Goal: Task Accomplishment & Management: Manage account settings

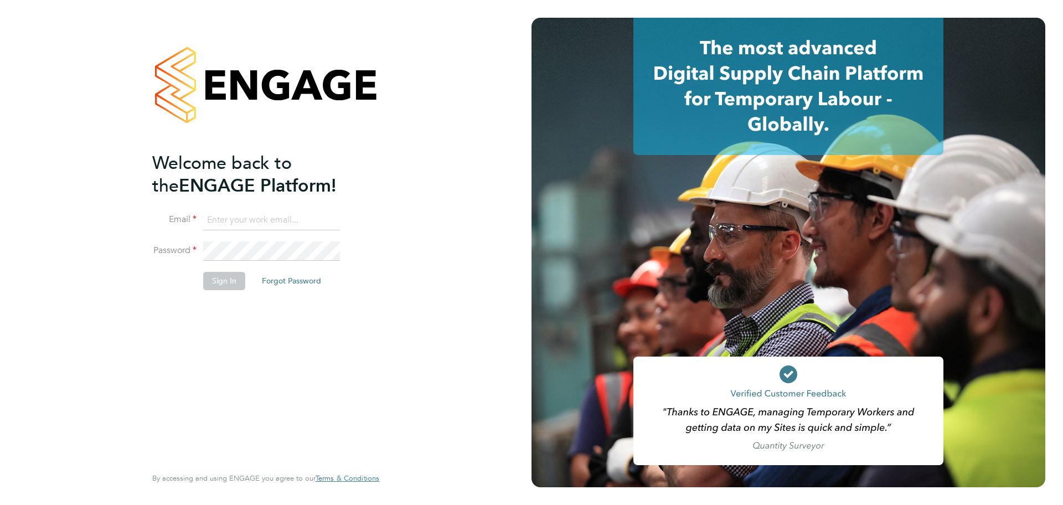
type input "[PERSON_NAME][EMAIL_ADDRESS][PERSON_NAME][DOMAIN_NAME]"
click at [218, 277] on button "Sign In" at bounding box center [224, 281] width 42 height 18
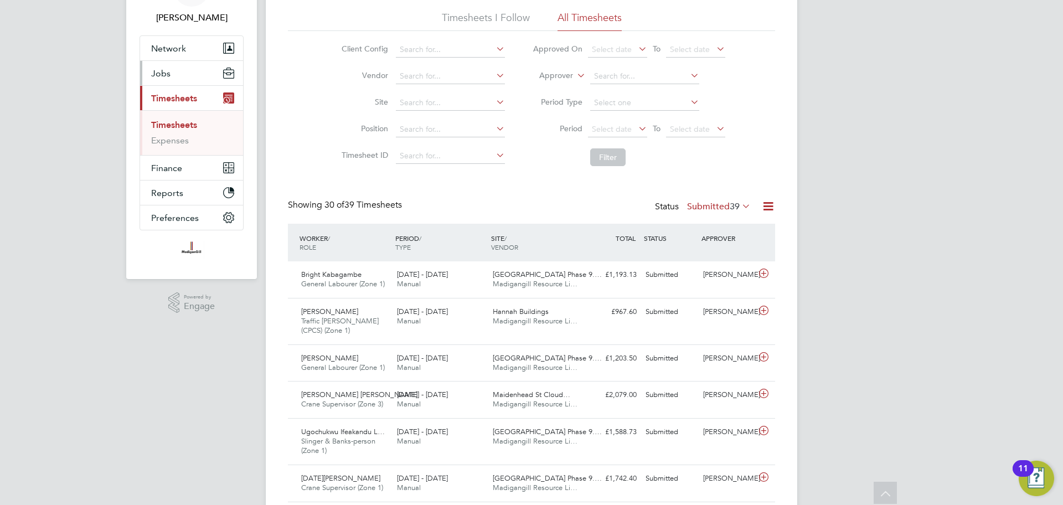
click at [172, 79] on button "Jobs" at bounding box center [191, 73] width 103 height 24
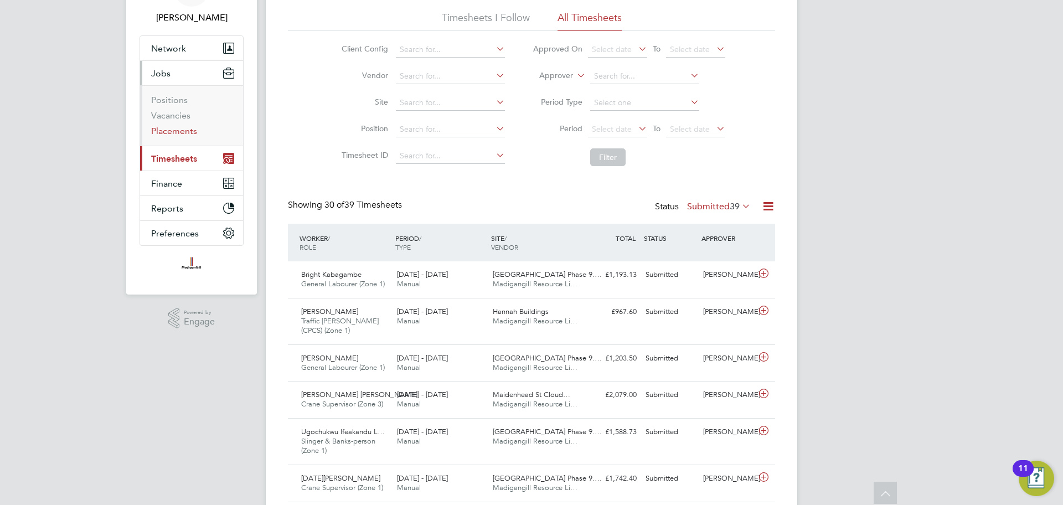
click at [176, 128] on link "Placements" at bounding box center [174, 131] width 46 height 11
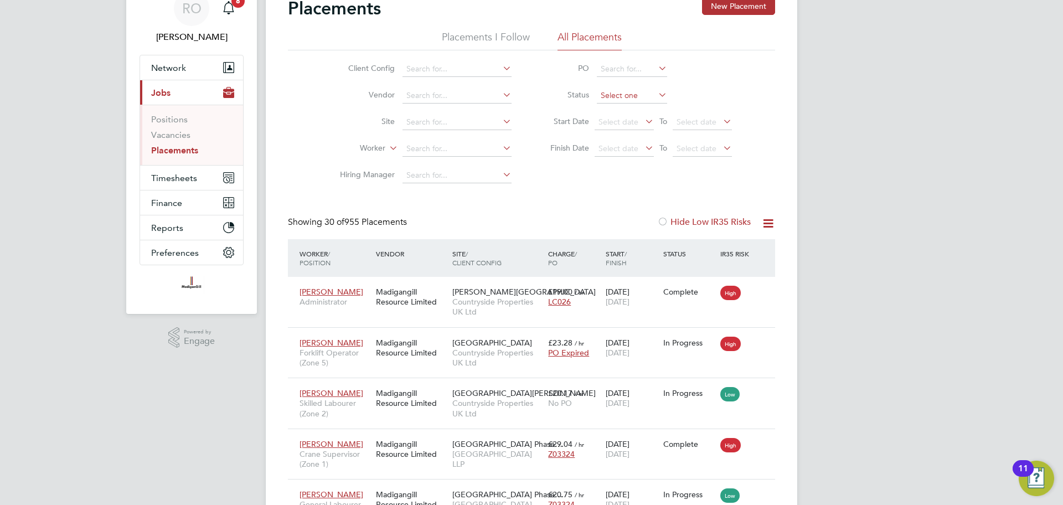
click at [619, 92] on input at bounding box center [632, 96] width 70 height 16
click at [614, 110] on li "Active" at bounding box center [631, 111] width 71 height 14
type input "Active"
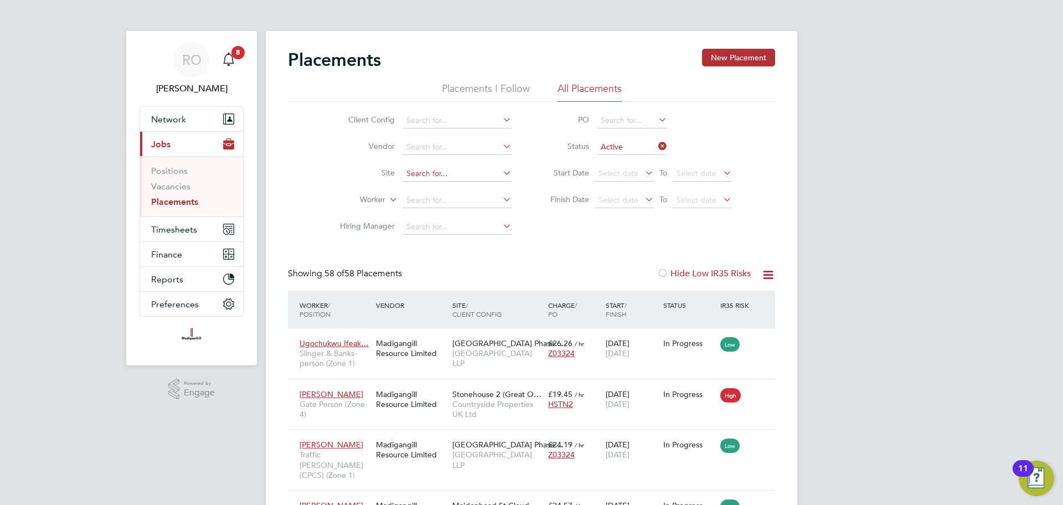
click at [441, 171] on input at bounding box center [457, 174] width 109 height 16
click at [448, 272] on li "Acton Gardens Phase 9.3/5/6" at bounding box center [471, 279] width 139 height 15
type input "Acton Gardens Phase 9.3/5/6"
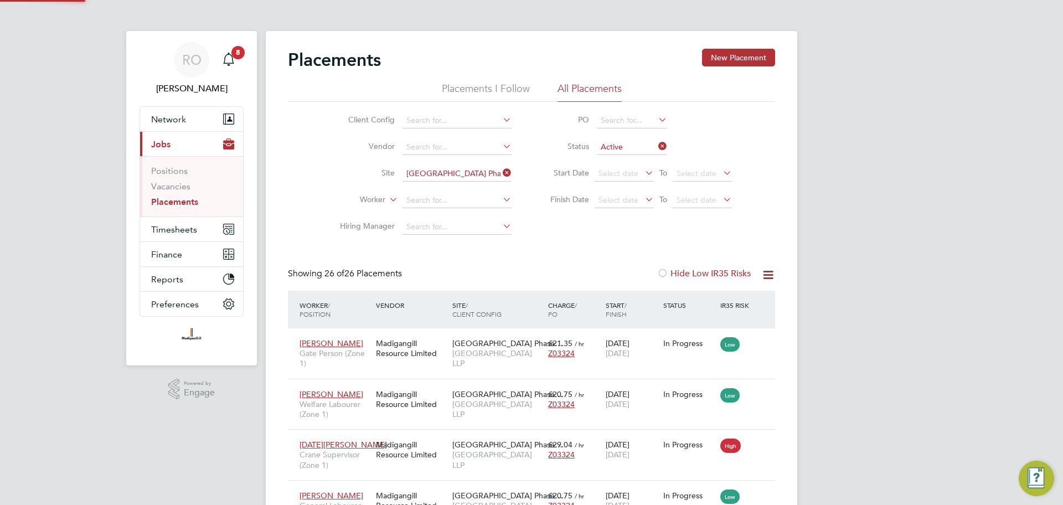
scroll to position [32, 96]
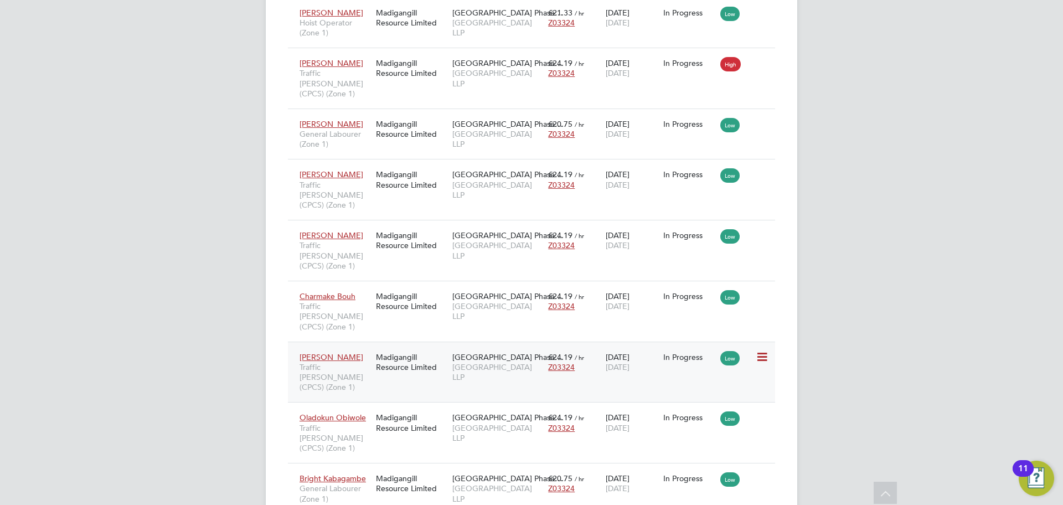
click at [377, 347] on div "Madigangill Resource Limited" at bounding box center [411, 362] width 76 height 31
click at [364, 413] on span "Oladokun Obiwole" at bounding box center [333, 418] width 66 height 10
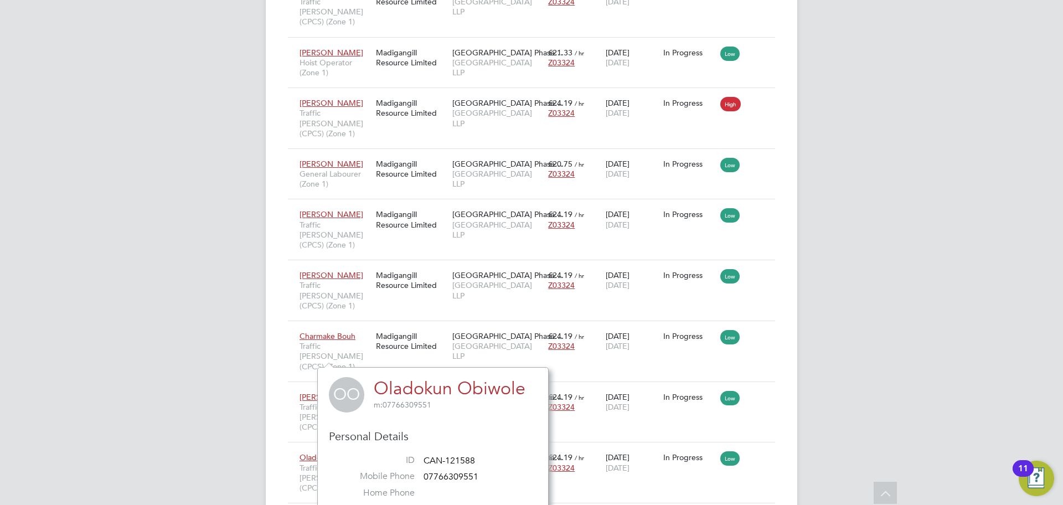
scroll to position [1155, 0]
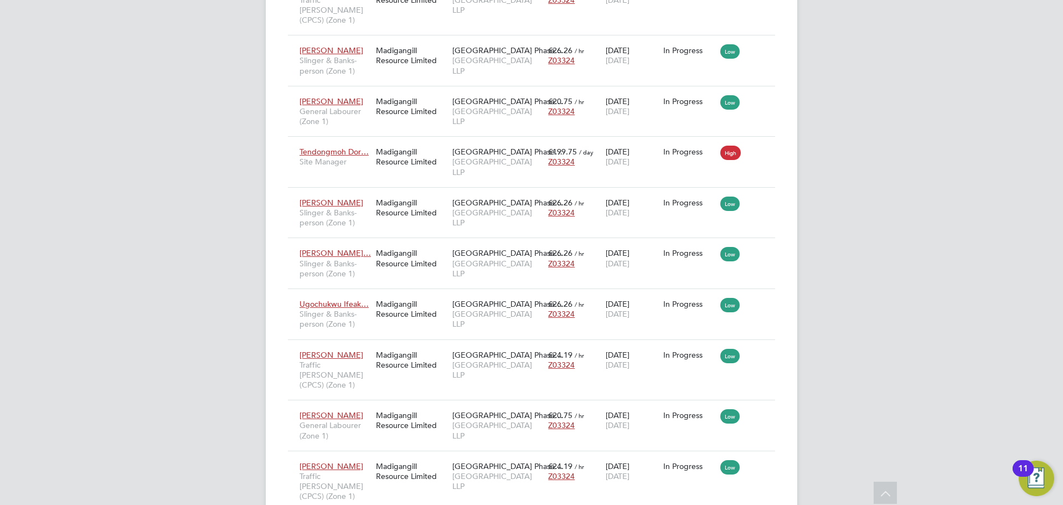
scroll to position [706, 0]
